Goal: Information Seeking & Learning: Find specific fact

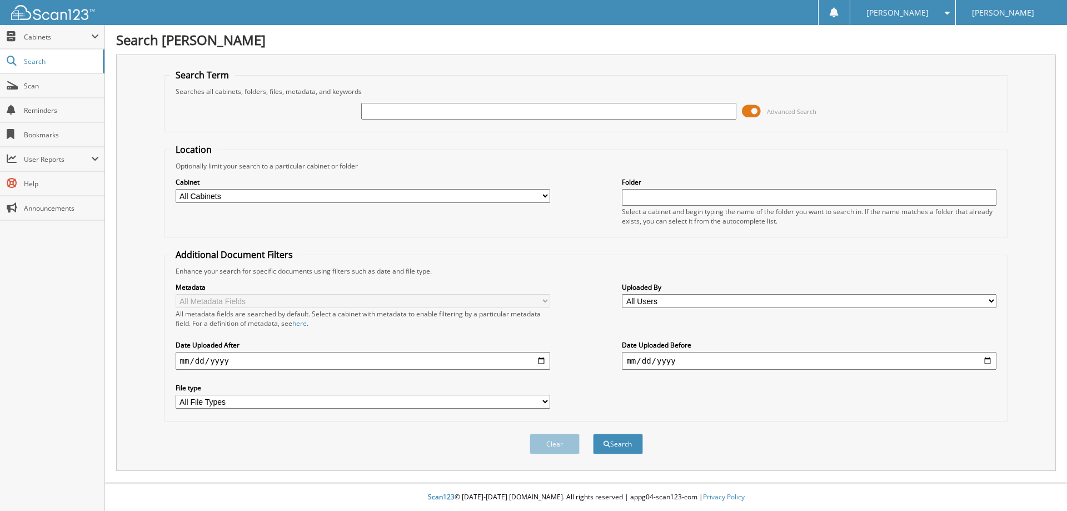
drag, startPoint x: 0, startPoint y: 0, endPoint x: 647, endPoint y: 110, distance: 656.3
click at [647, 110] on input "text" at bounding box center [548, 111] width 375 height 17
type input "25ES4348"
click at [674, 73] on fieldset "Search Term Searches all cabinets, folders, files, metadata, and keywords 25ES4…" at bounding box center [586, 100] width 845 height 63
click at [634, 441] on button "Search" at bounding box center [618, 444] width 50 height 21
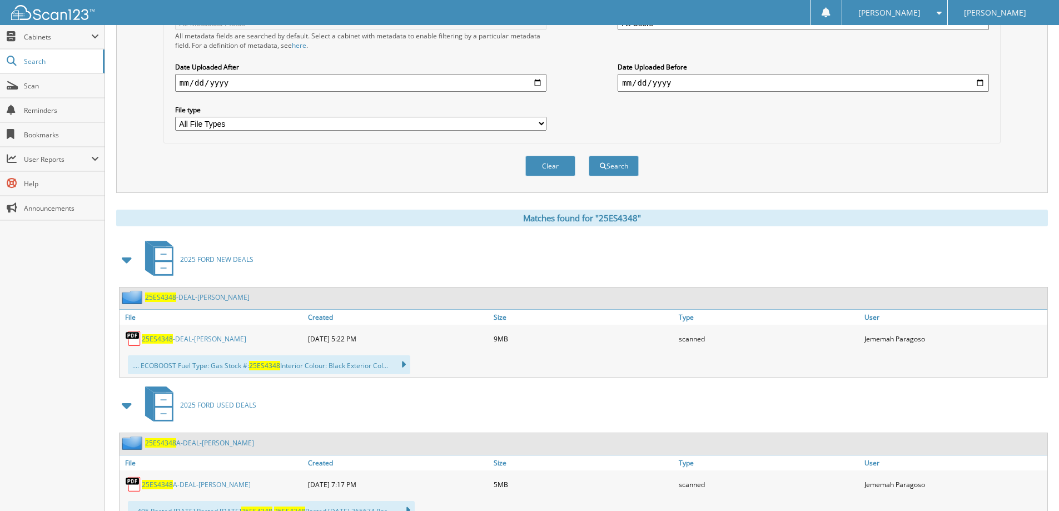
click at [222, 342] on link "25ES4348 -DEAL-COWDEN, CLAIRE" at bounding box center [194, 338] width 104 height 9
click at [676, 374] on div ".... ECOBOOST Fuel Type: Gas Stock #: 25ES4348 Interior Colour: Black Exterior …" at bounding box center [584, 364] width 928 height 24
